Goal: Communication & Community: Answer question/provide support

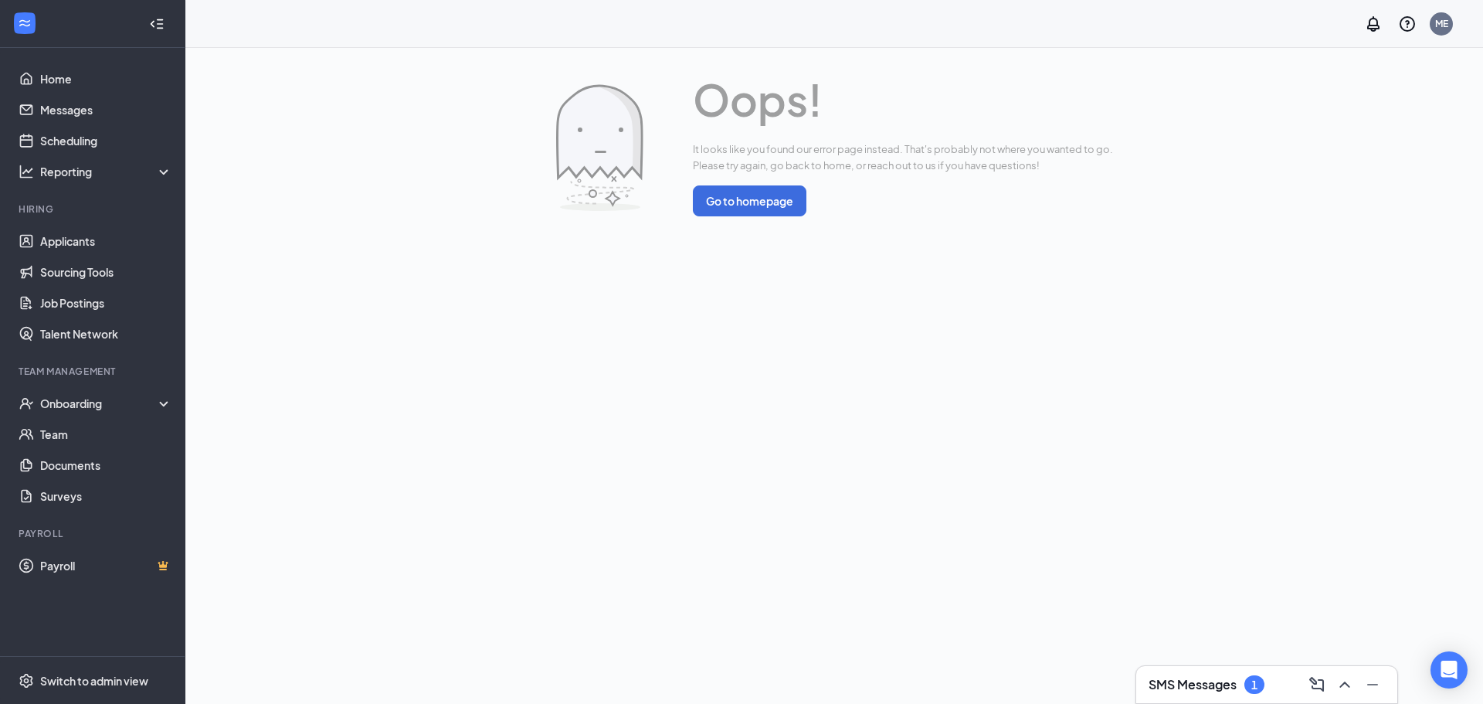
click at [1256, 675] on div "1" at bounding box center [1254, 684] width 20 height 19
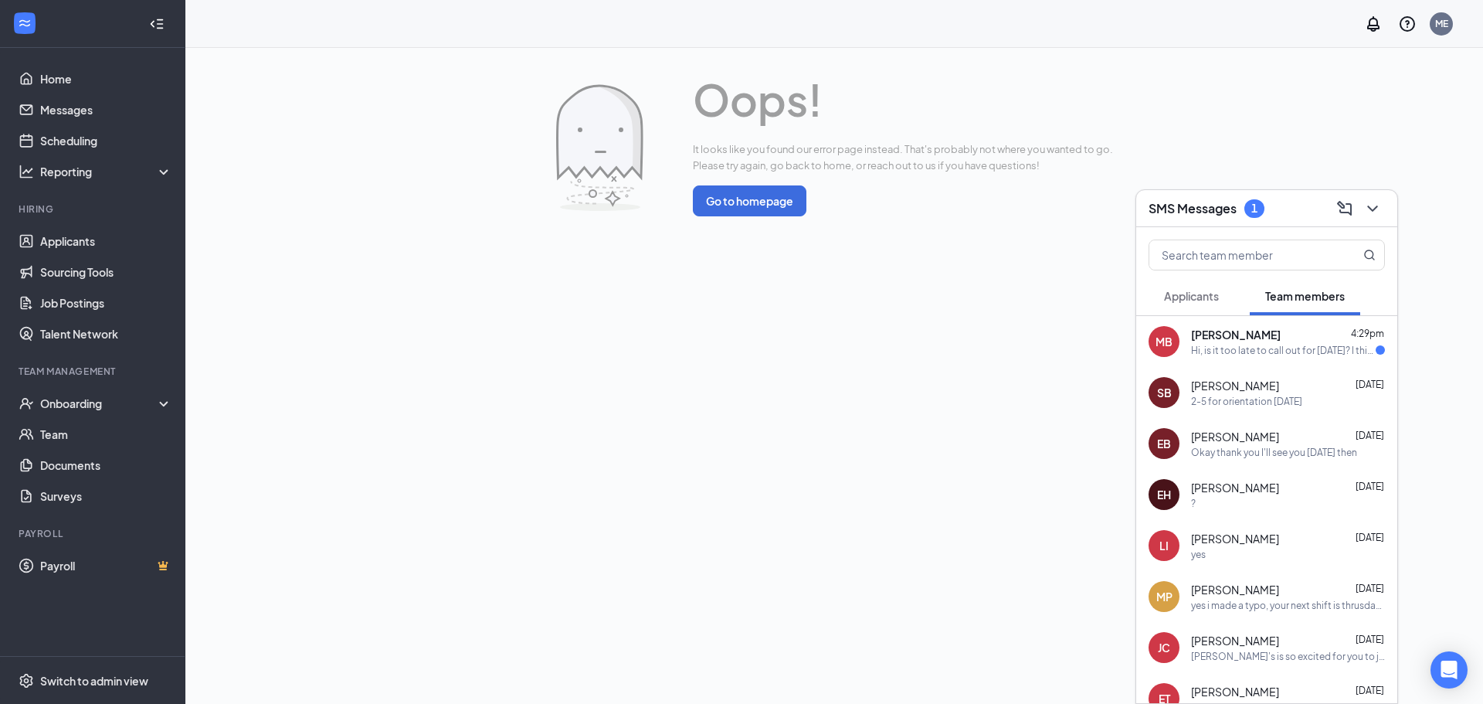
click at [1210, 351] on div "Hi, is it too late to call out for [DATE]? I think I may have a cold/ear infect…" at bounding box center [1283, 350] width 185 height 13
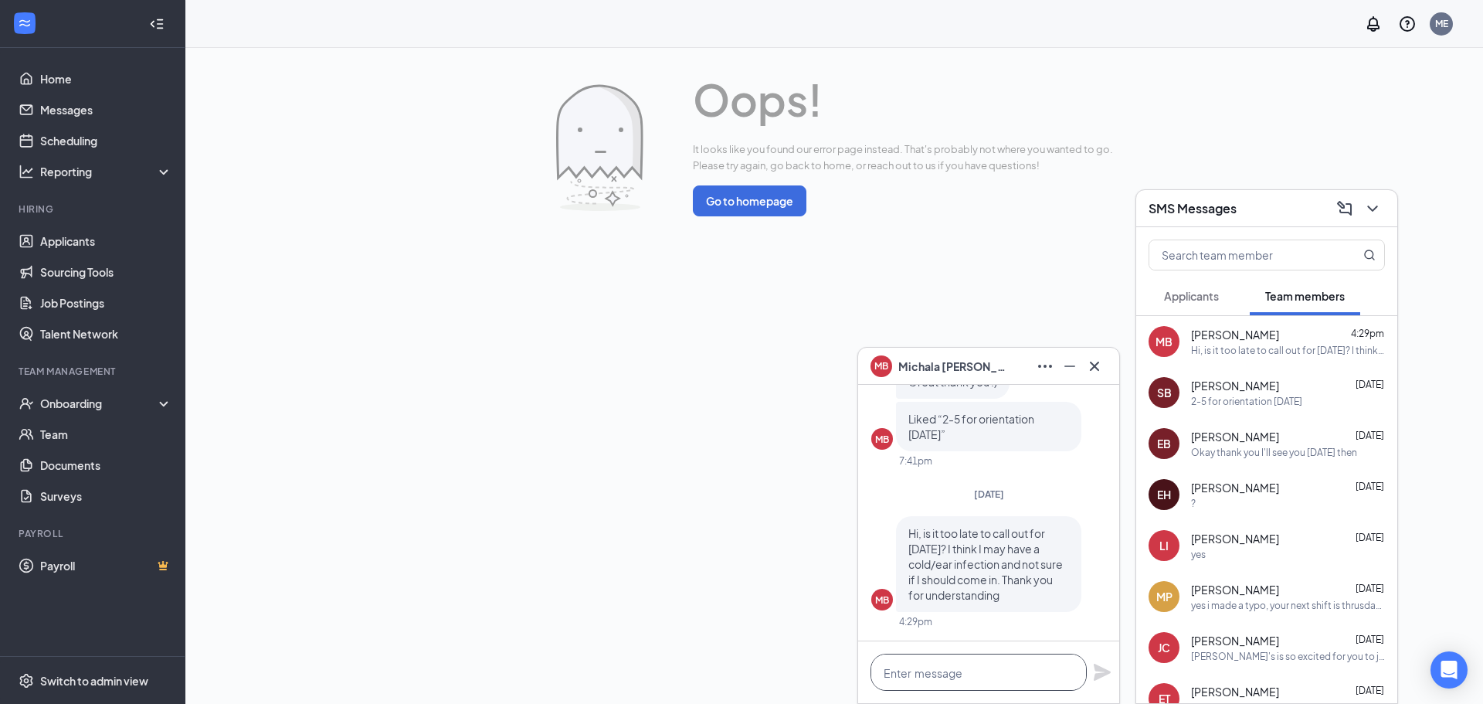
click at [1009, 662] on textarea at bounding box center [979, 672] width 216 height 37
type textarea "P"
click at [729, 488] on div "Oops! It looks like you found our error page instead. That's probably not where…" at bounding box center [834, 376] width 1298 height 656
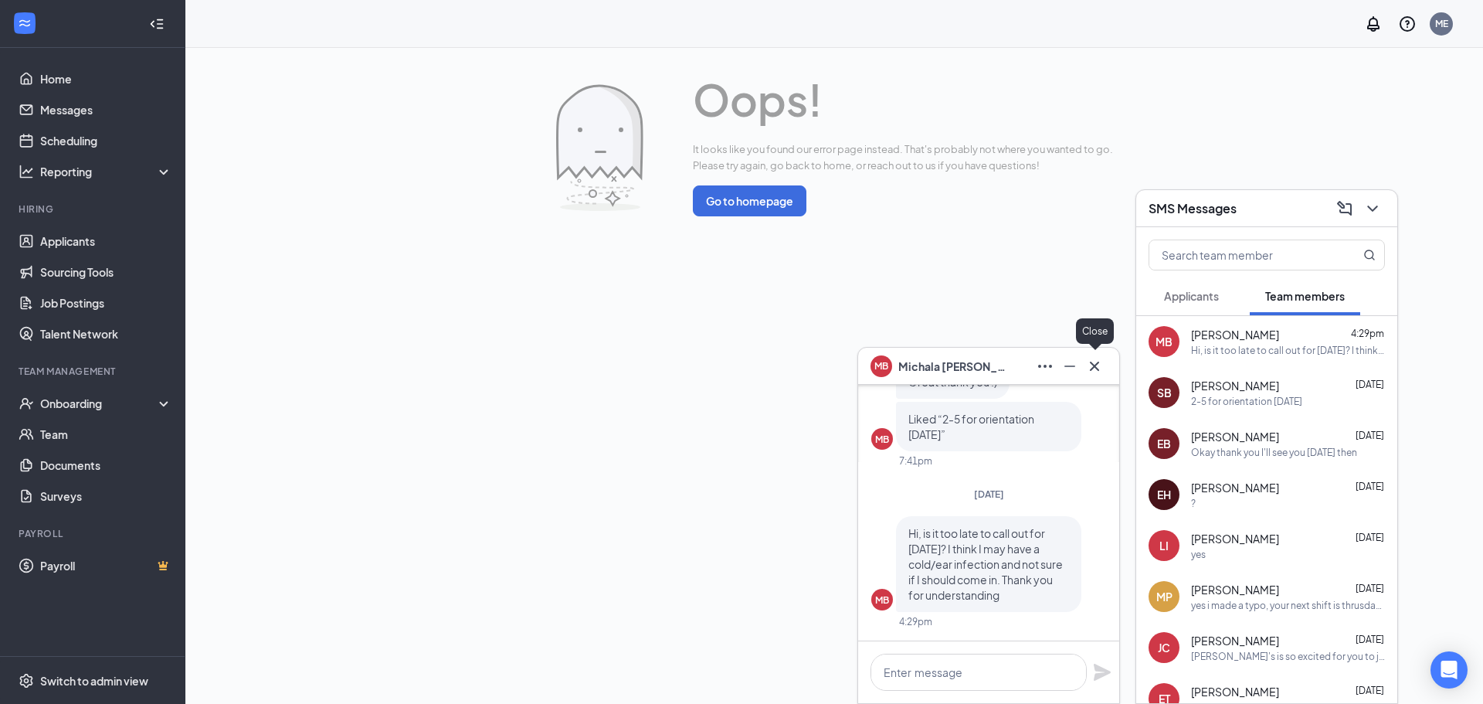
click at [1097, 368] on icon "Cross" at bounding box center [1094, 365] width 9 height 9
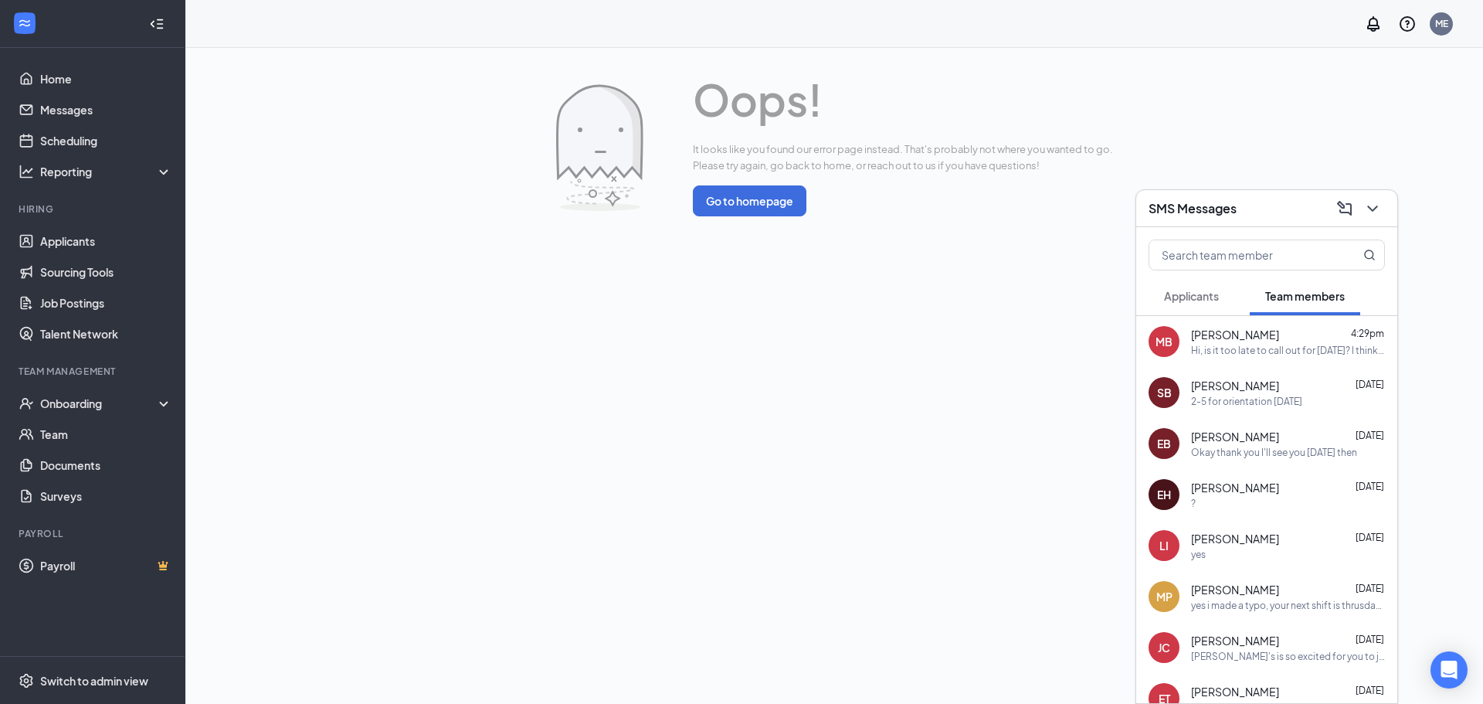
click at [968, 317] on div "Oops! It looks like you found our error page instead. That's probably not where…" at bounding box center [834, 376] width 1298 height 656
click at [1377, 212] on icon "ChevronDown" at bounding box center [1372, 208] width 19 height 19
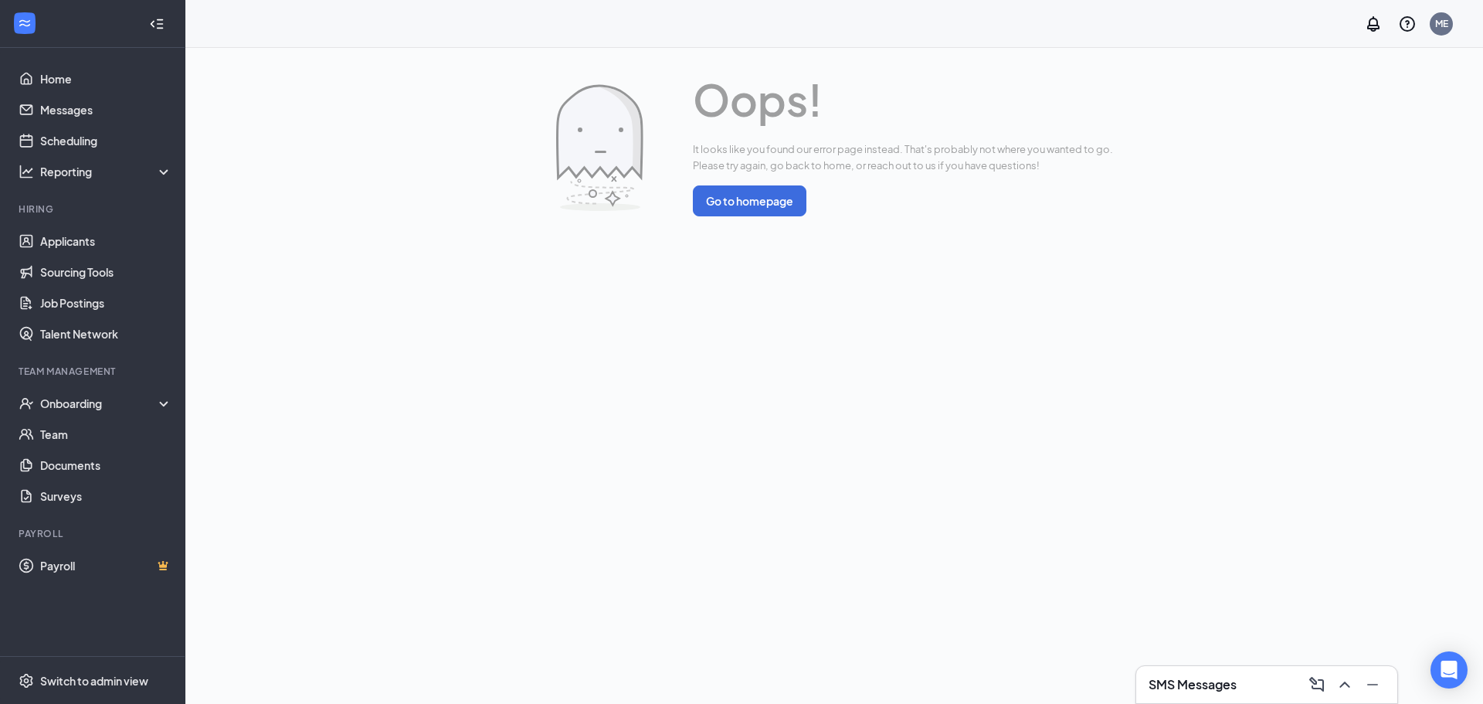
click at [1157, 680] on h3 "SMS Messages" at bounding box center [1193, 684] width 88 height 17
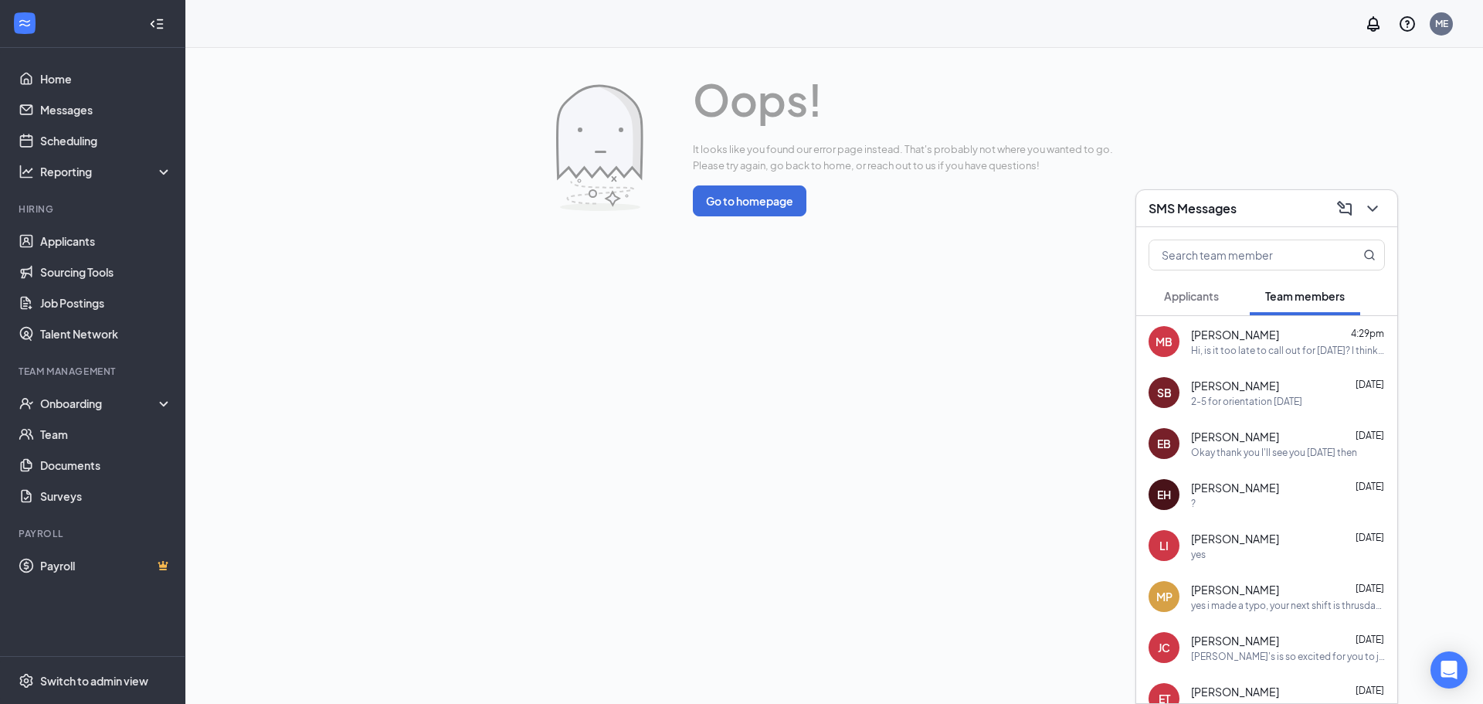
click at [1259, 344] on div "Hi, is it too late to call out for [DATE]? I think I may have a cold/ear infect…" at bounding box center [1288, 350] width 194 height 13
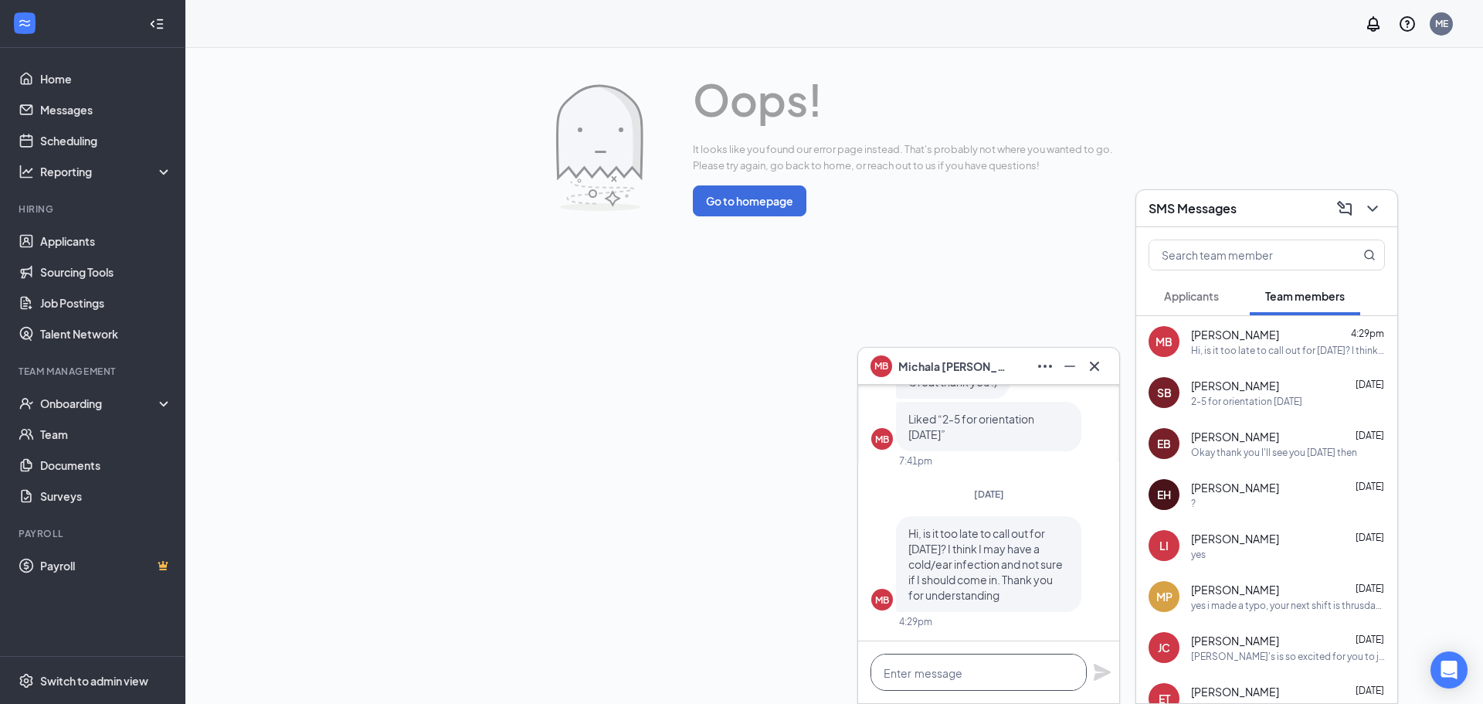
click at [953, 668] on textarea at bounding box center [979, 672] width 216 height 37
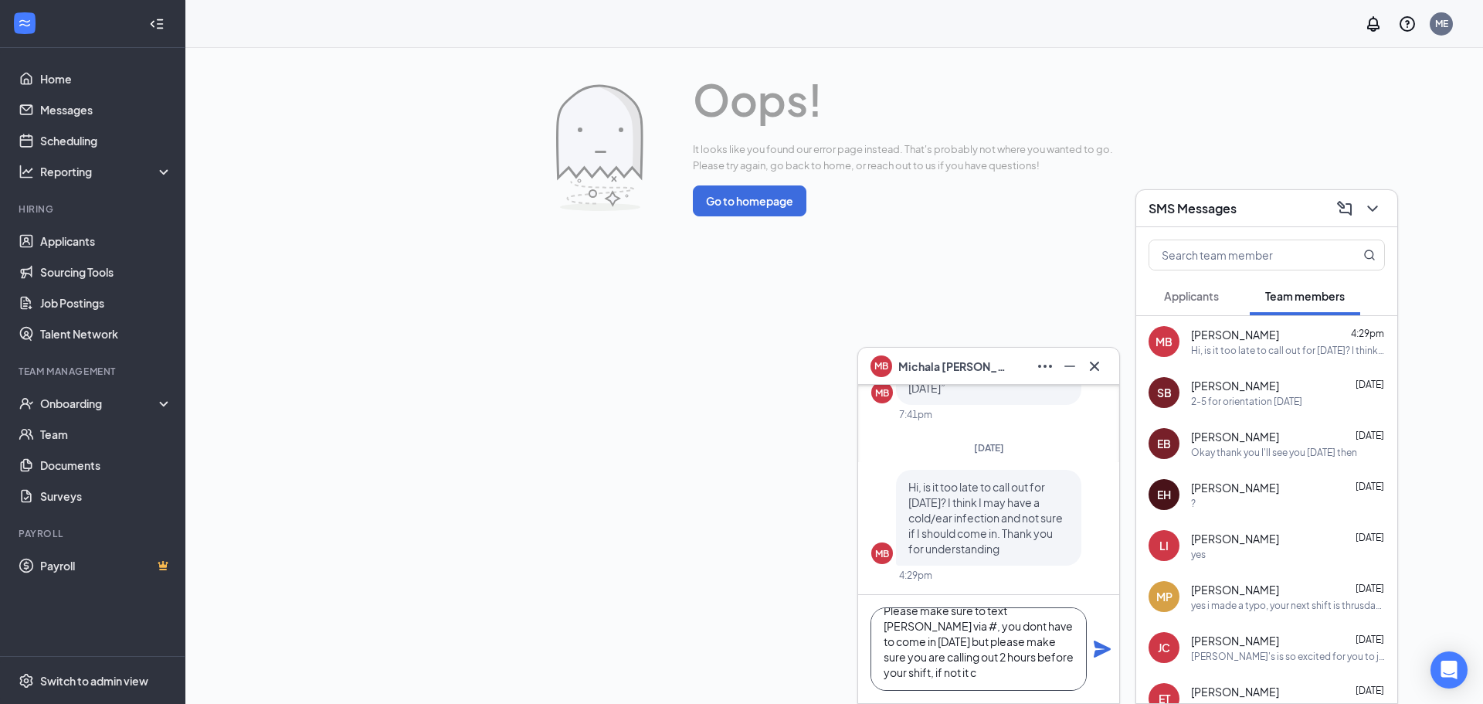
scroll to position [2, 0]
type textarea "Please make sure to text [PERSON_NAME] via #, you dont have to come in [DATE] b…"
click at [1098, 651] on icon "Plane" at bounding box center [1102, 648] width 17 height 17
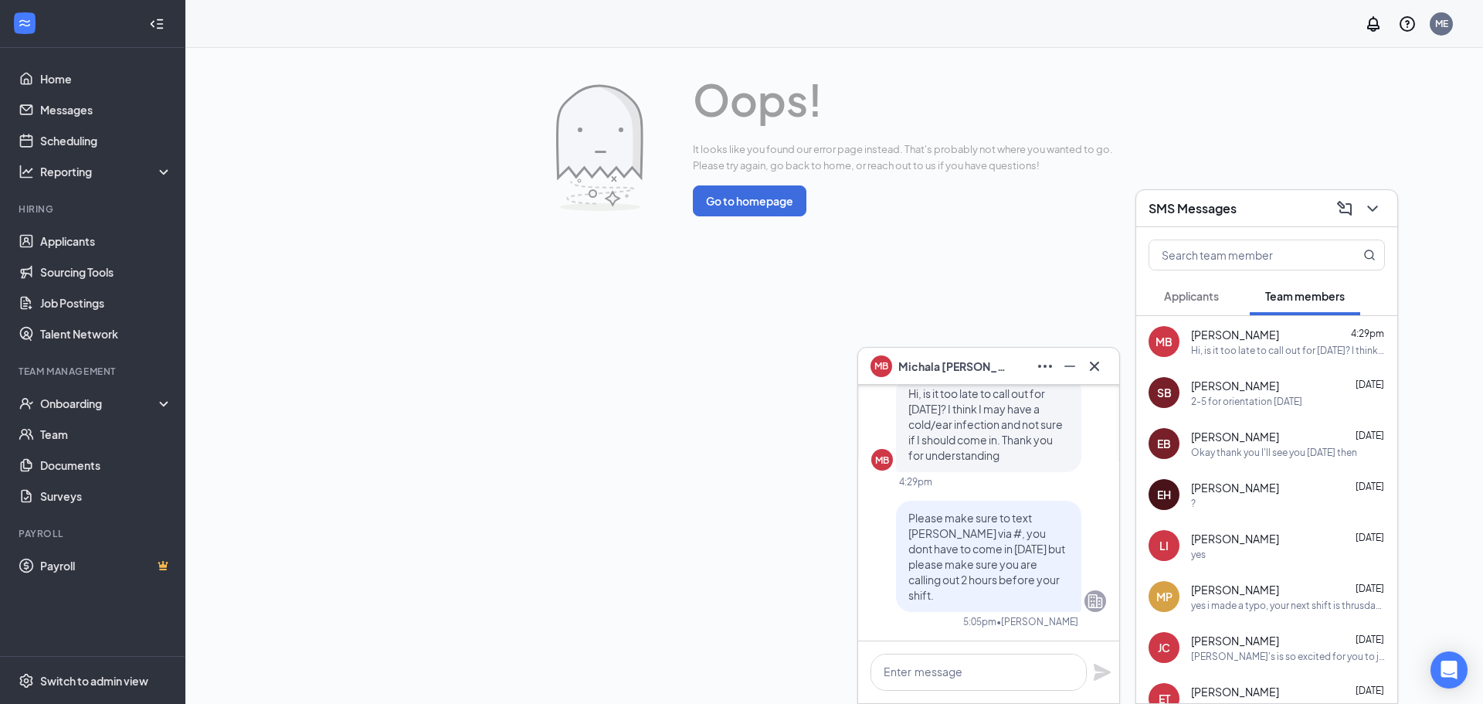
scroll to position [0, 0]
click at [789, 562] on div "Oops! It looks like you found our error page instead. That's probably not where…" at bounding box center [834, 376] width 1298 height 656
